Goal: Navigation & Orientation: Find specific page/section

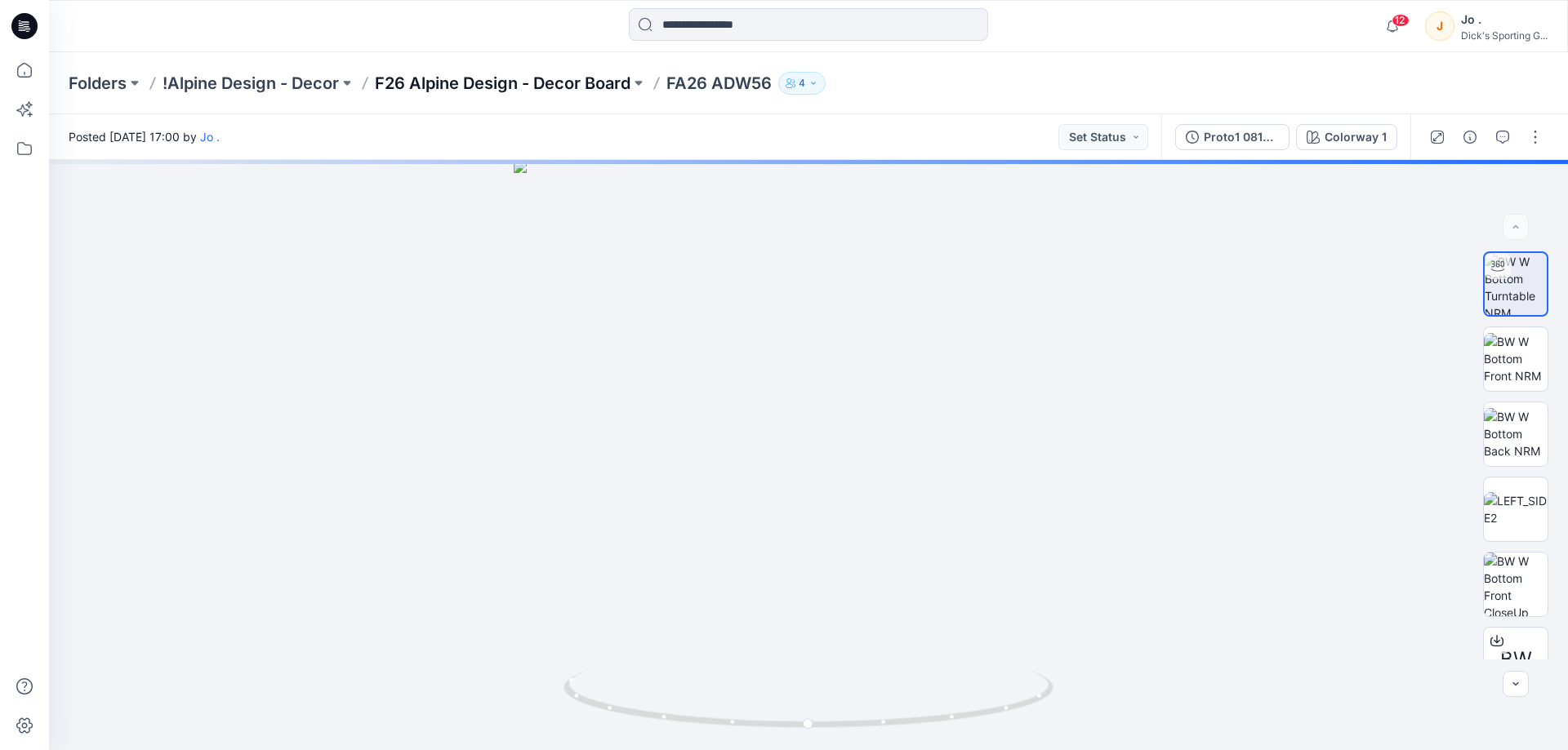
click at [531, 83] on p "F26 Alpine Design - Decor Board" at bounding box center [502, 83] width 256 height 23
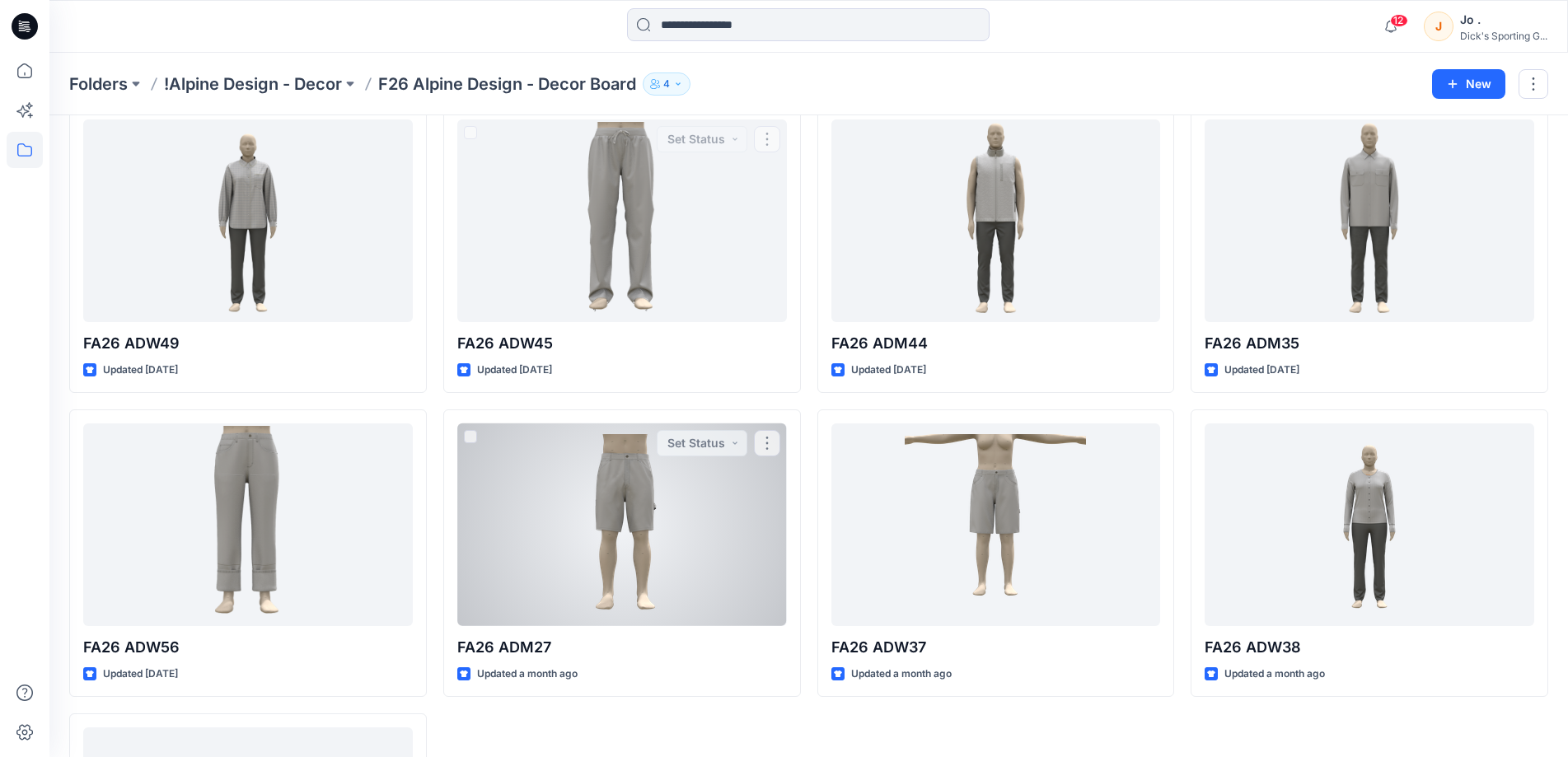
scroll to position [152, 0]
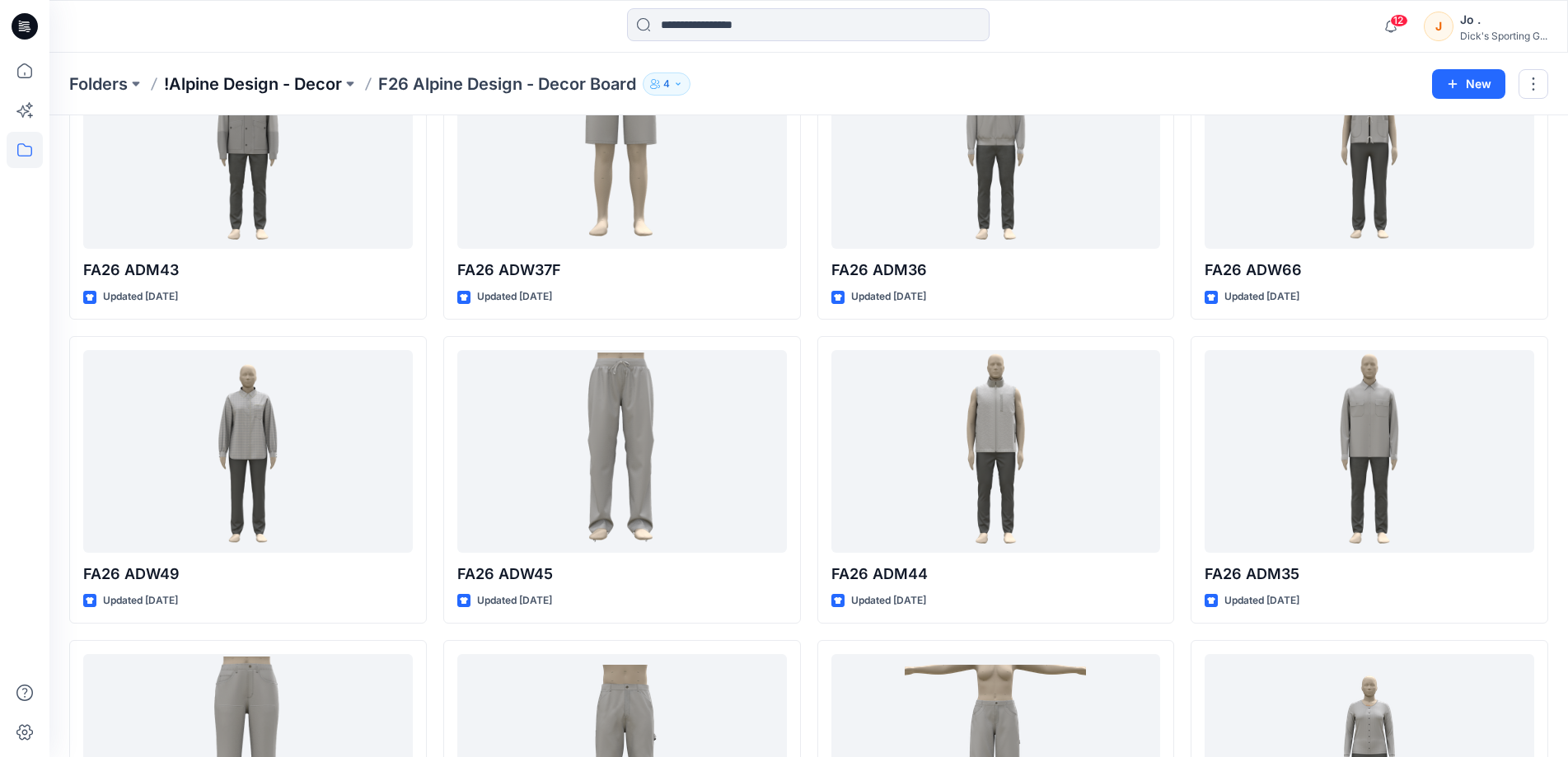
click at [295, 94] on p "!Alpine Design - Decor" at bounding box center [252, 84] width 178 height 23
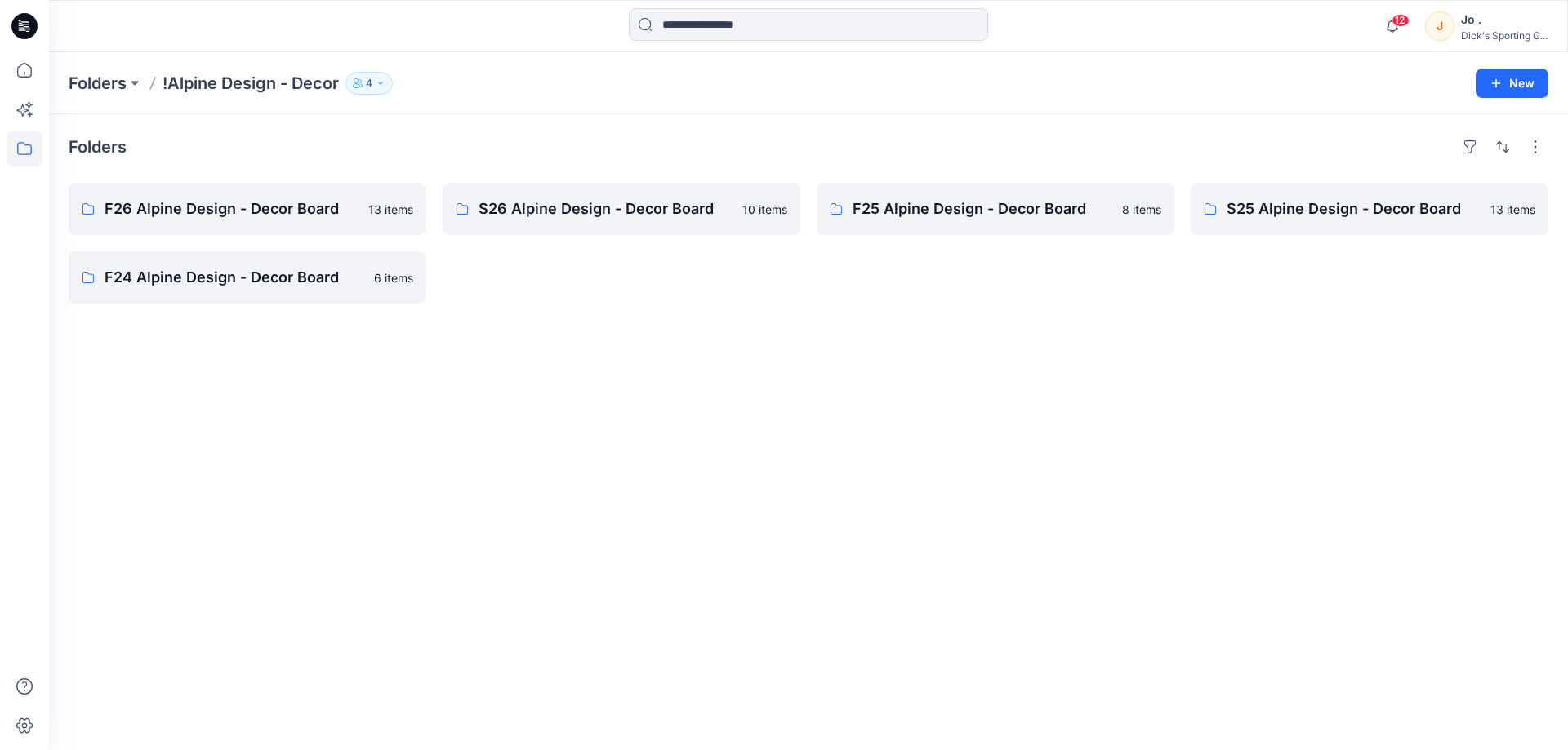
click at [398, 413] on div "Folders F26 Alpine Design - Decor Board 13 items F24 Alpine Design - Decor Boar…" at bounding box center [809, 432] width 1519 height 636
click at [301, 202] on p "F26 Alpine Design - Decor Board" at bounding box center [246, 209] width 282 height 23
